Goal: Entertainment & Leisure: Consume media (video, audio)

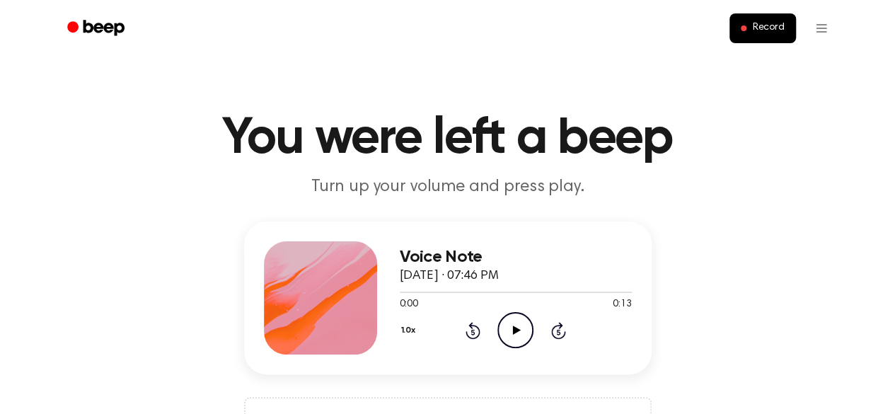
click at [519, 321] on icon "Play Audio" at bounding box center [515, 330] width 36 height 36
click at [508, 332] on icon "Play Audio" at bounding box center [515, 330] width 36 height 36
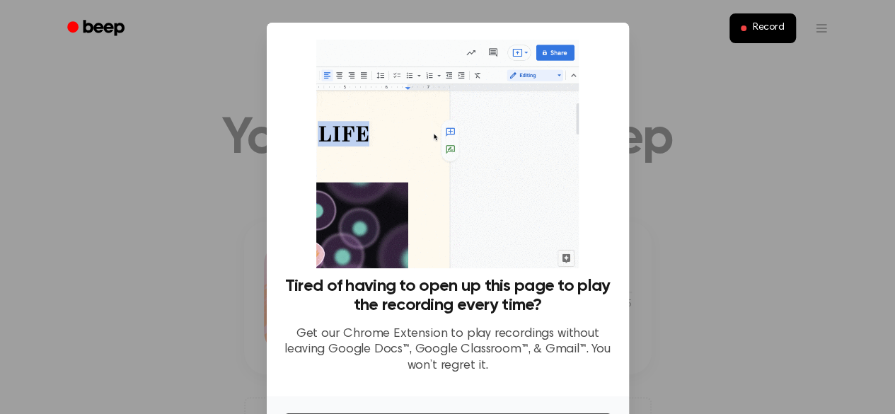
click at [691, 107] on div at bounding box center [447, 207] width 895 height 414
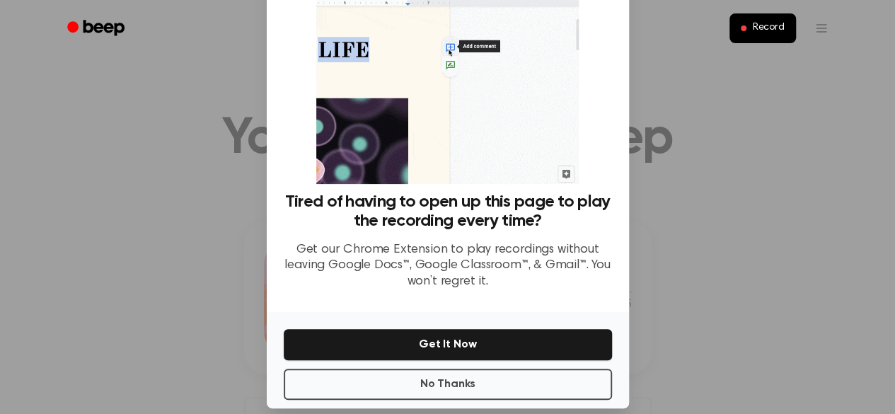
scroll to position [100, 0]
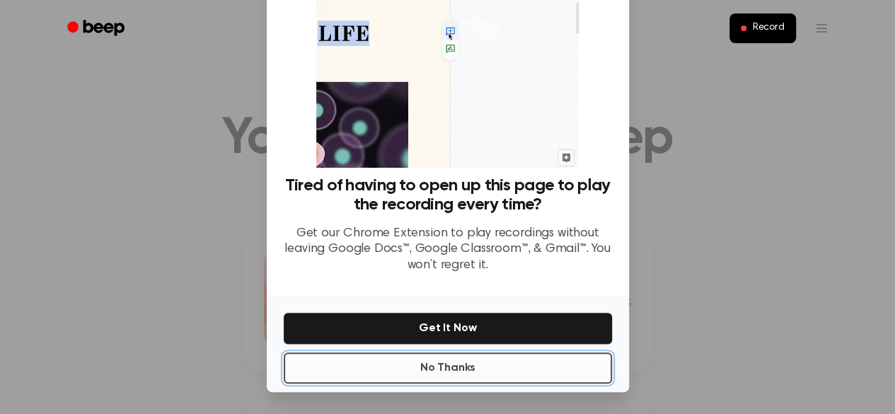
click at [494, 366] on button "No Thanks" at bounding box center [448, 367] width 328 height 31
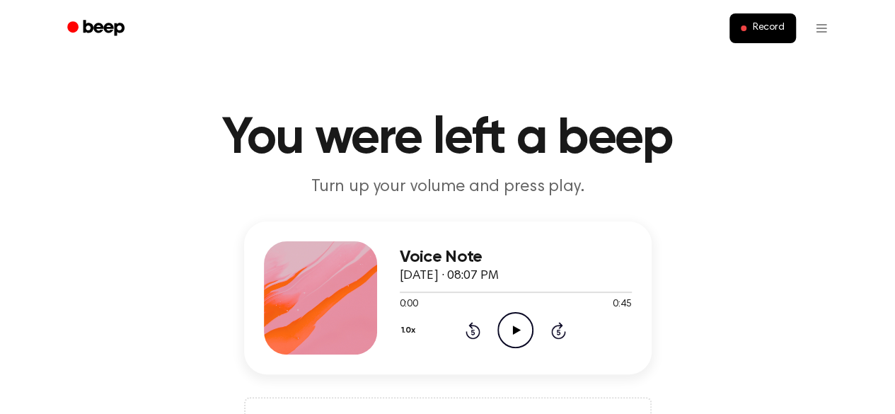
click at [514, 330] on icon at bounding box center [517, 329] width 8 height 9
click at [719, 131] on h1 "You were left a beep" at bounding box center [448, 138] width 724 height 51
click at [519, 326] on icon "Play Audio" at bounding box center [515, 330] width 36 height 36
